Goal: Check status: Check status

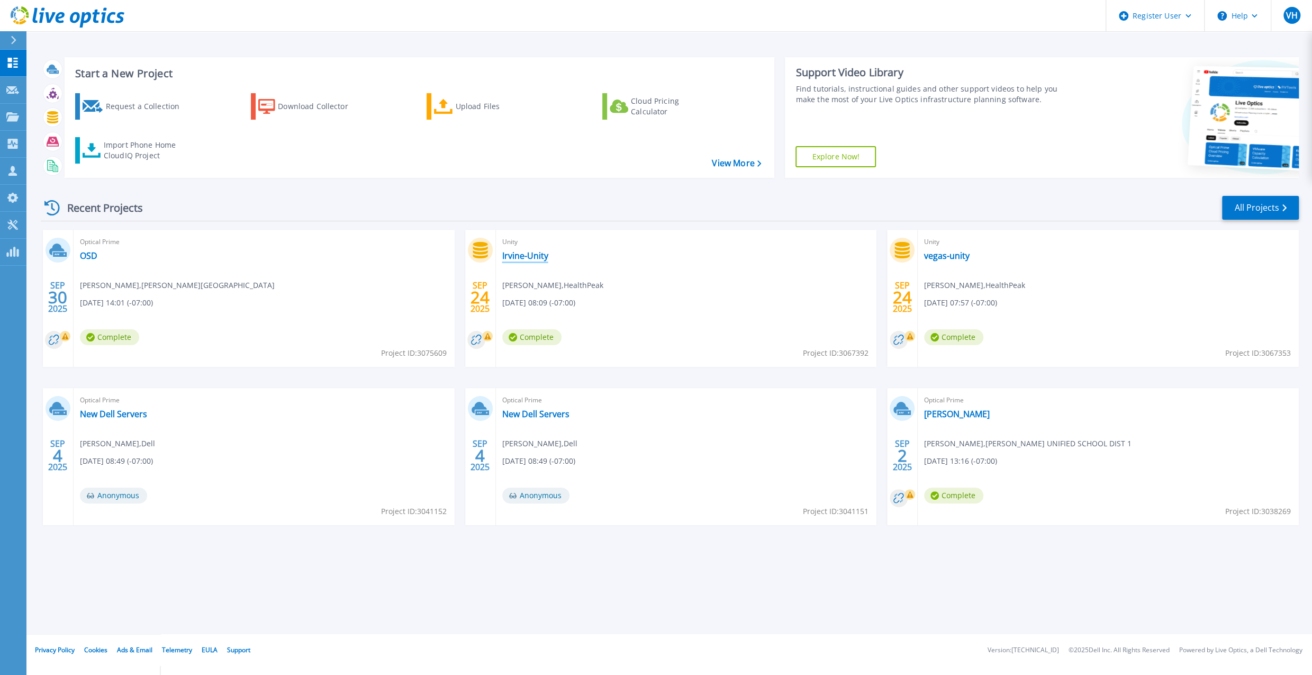
click at [534, 255] on link "Irvine-Unity" at bounding box center [525, 255] width 46 height 11
click at [531, 254] on link "Irvine-Unity" at bounding box center [525, 255] width 46 height 11
